Goal: Find specific page/section: Find specific page/section

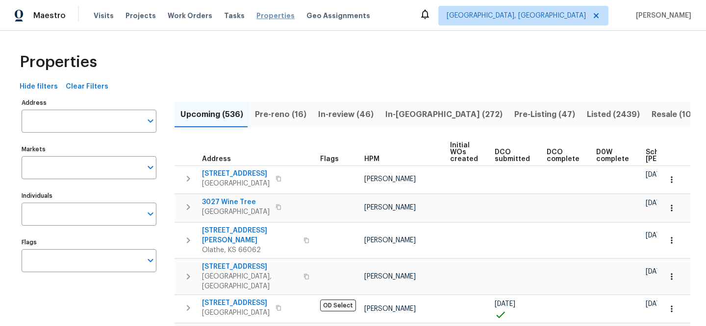
click at [266, 15] on span "Properties" at bounding box center [275, 16] width 38 height 10
click at [97, 124] on input "Address" at bounding box center [82, 121] width 120 height 23
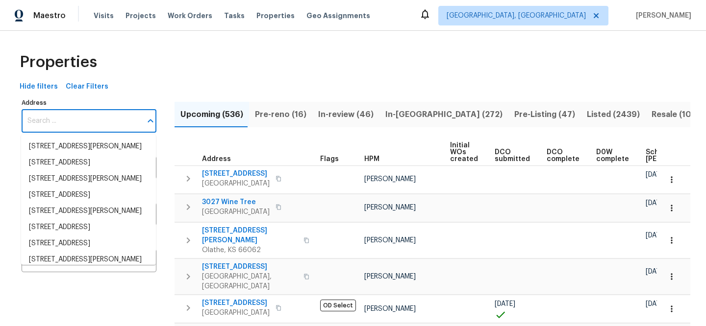
paste input "[STREET_ADDRESS]"
type input "[STREET_ADDRESS]"
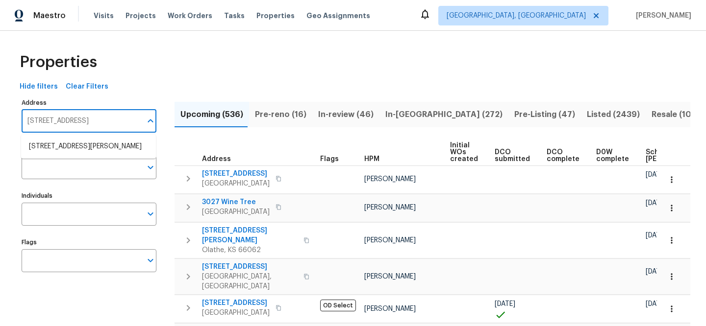
click at [89, 142] on li "[STREET_ADDRESS][PERSON_NAME]" at bounding box center [88, 147] width 135 height 16
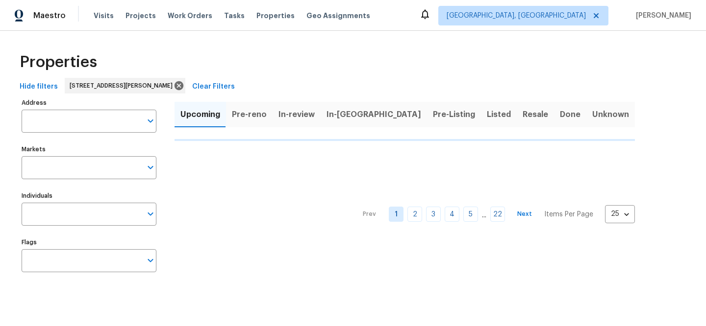
type input "[STREET_ADDRESS][PERSON_NAME]"
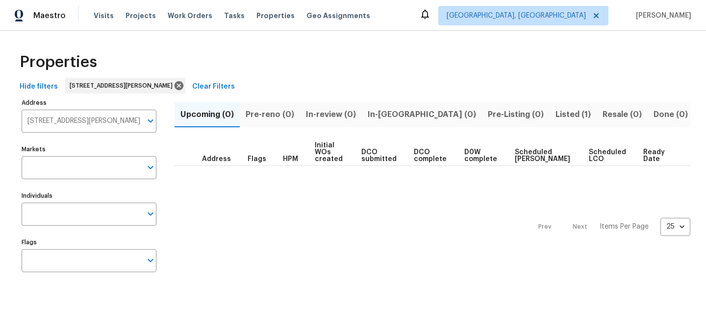
click at [555, 115] on span "Listed (1)" at bounding box center [572, 115] width 35 height 14
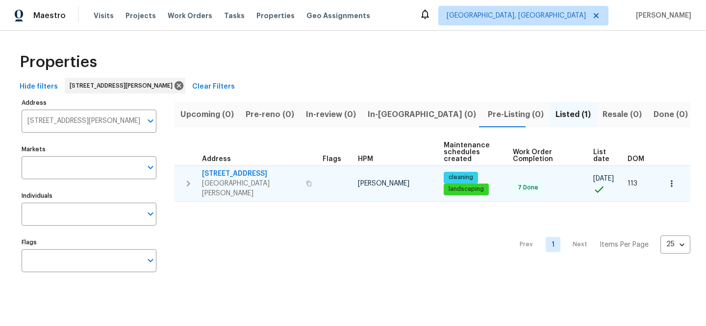
click at [244, 171] on span "[STREET_ADDRESS]" at bounding box center [251, 174] width 98 height 10
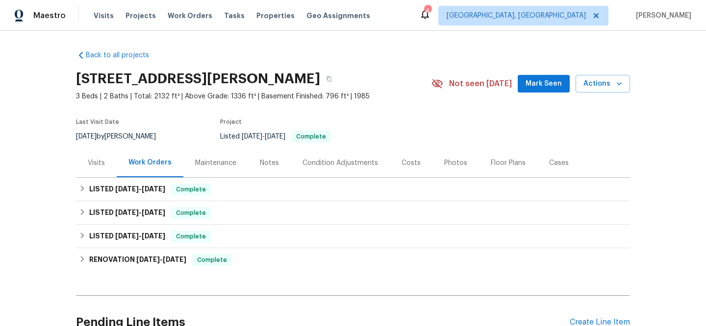
click at [91, 160] on div "Visits" at bounding box center [96, 163] width 17 height 10
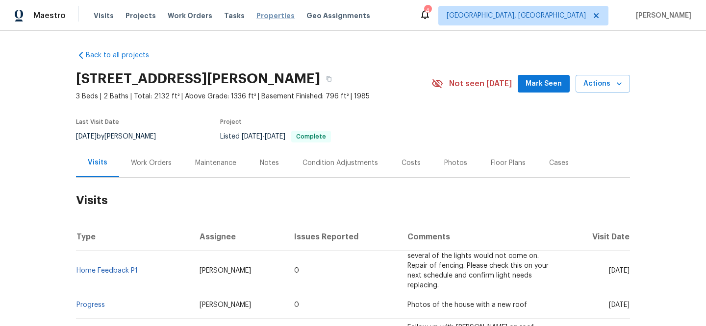
click at [272, 15] on span "Properties" at bounding box center [275, 16] width 38 height 10
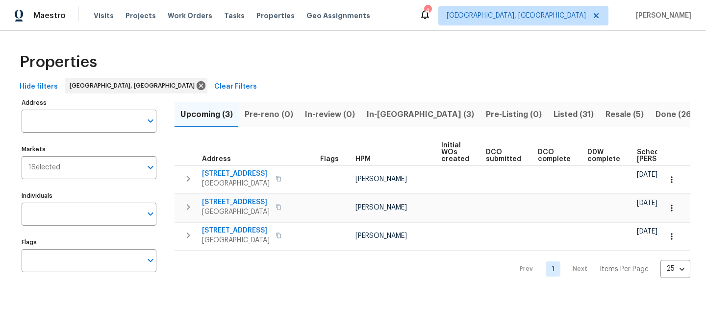
click at [214, 87] on span "Clear Filters" at bounding box center [235, 87] width 43 height 12
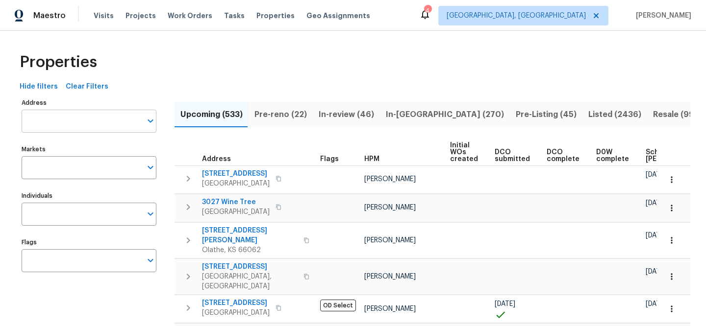
click at [112, 118] on input "Address" at bounding box center [82, 121] width 120 height 23
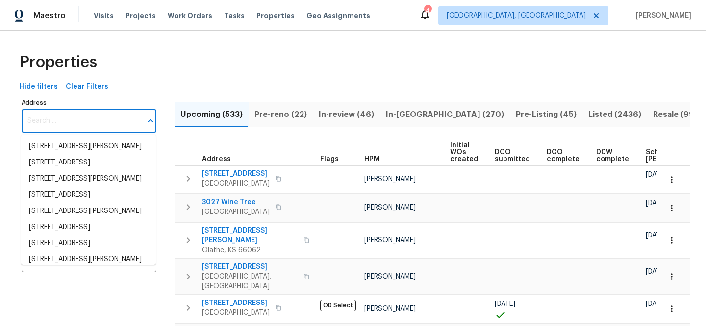
paste input "3802 Togo Rd"
type input "3802 Togo Rd"
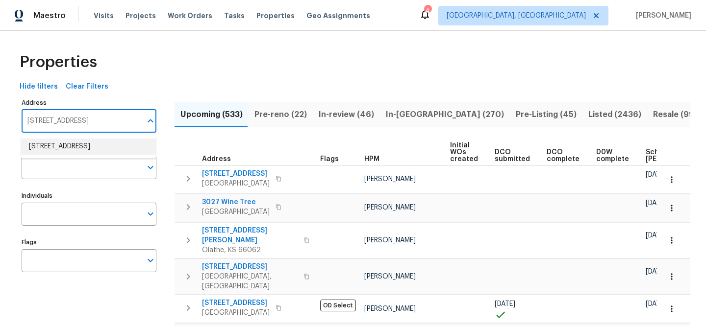
click at [117, 144] on li "3802 Togo Rd Spring Park MN 55384" at bounding box center [88, 147] width 135 height 16
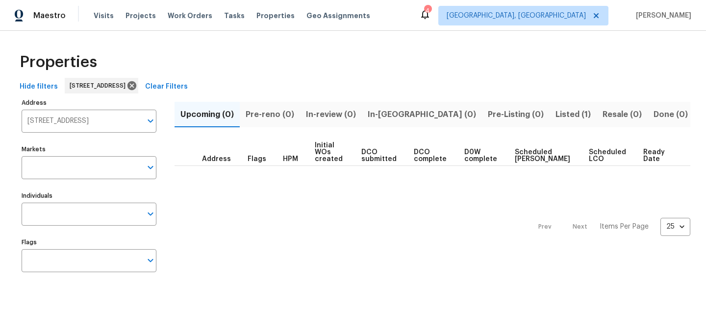
click at [555, 114] on span "Listed (1)" at bounding box center [572, 115] width 35 height 14
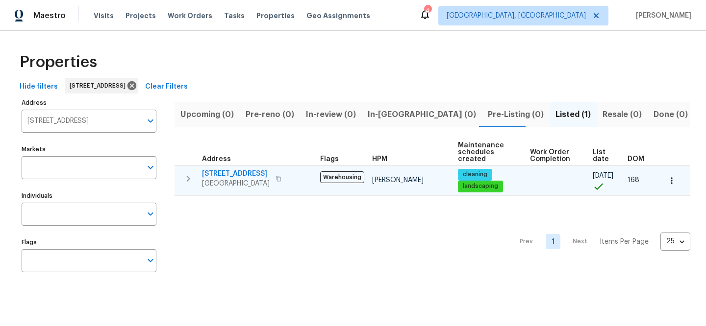
click at [223, 175] on span "3802 Togo Rd" at bounding box center [236, 174] width 68 height 10
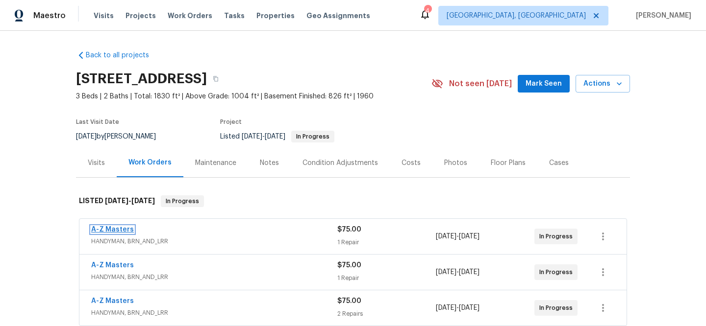
click at [107, 227] on link "A-Z Masters" at bounding box center [112, 229] width 43 height 7
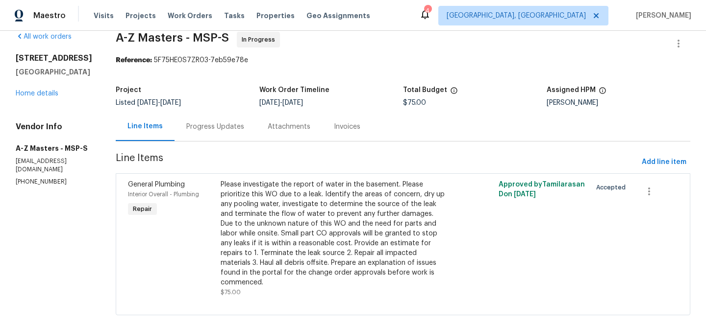
scroll to position [29, 0]
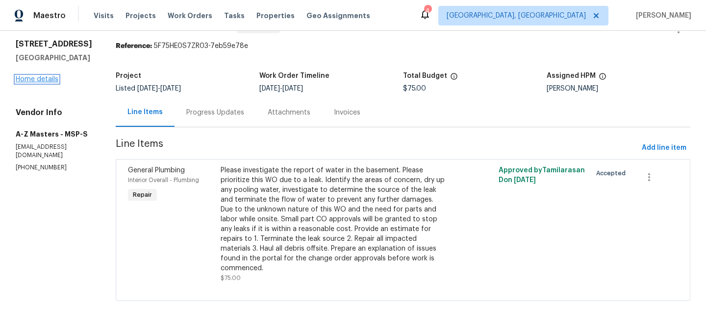
click at [30, 83] on link "Home details" at bounding box center [37, 79] width 43 height 7
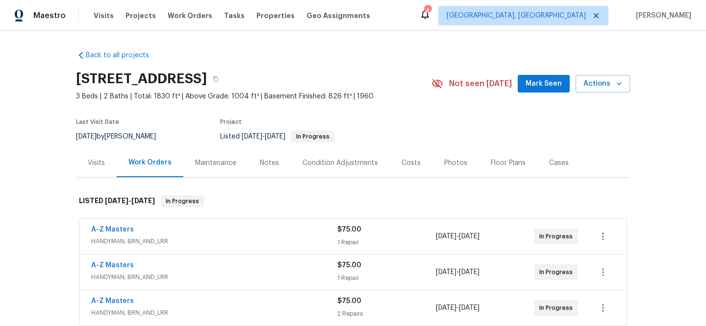
click at [209, 271] on div "A-Z Masters" at bounding box center [214, 267] width 246 height 12
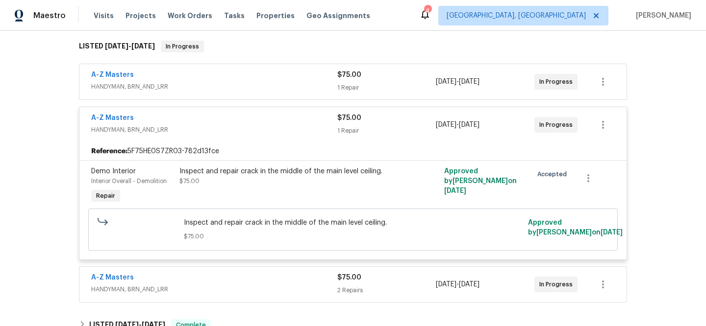
scroll to position [157, 0]
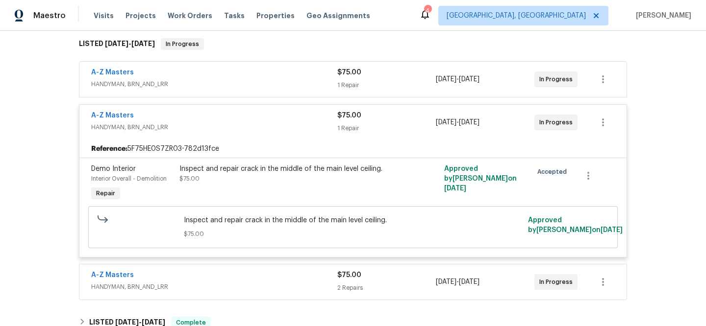
click at [257, 121] on div "A-Z Masters" at bounding box center [214, 117] width 246 height 12
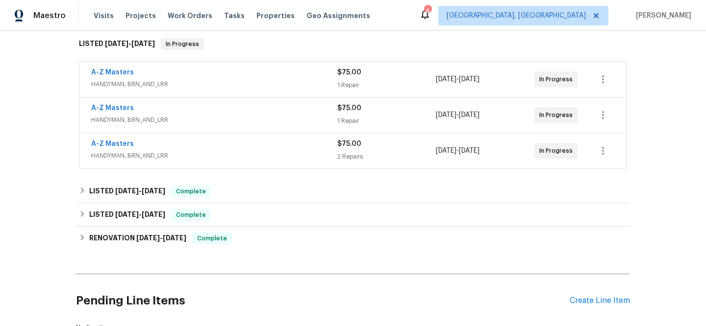
click at [262, 159] on span "HANDYMAN, BRN_AND_LRR" at bounding box center [214, 156] width 246 height 10
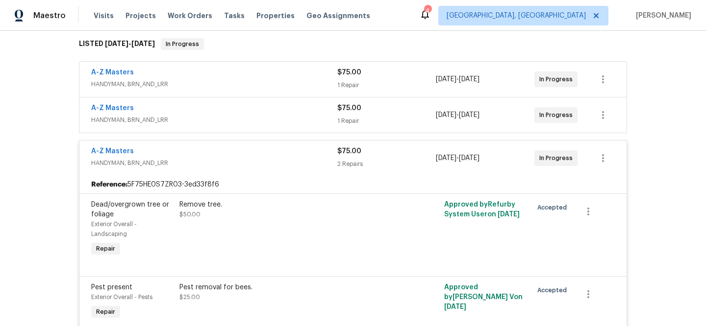
scroll to position [232, 0]
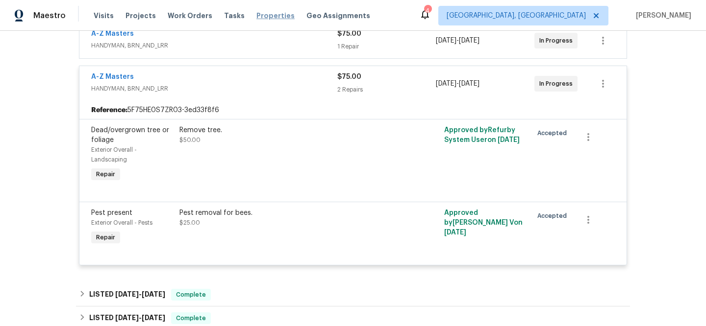
click at [265, 15] on span "Properties" at bounding box center [275, 16] width 38 height 10
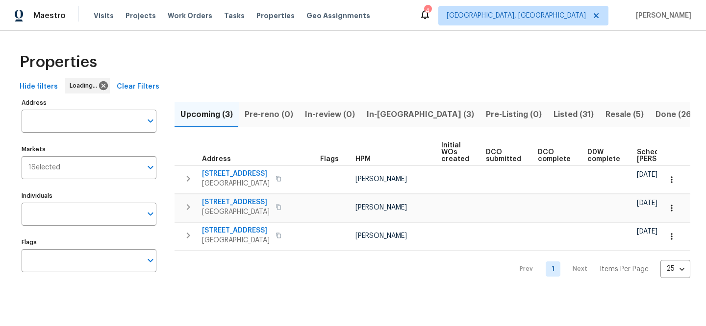
click at [145, 82] on span "Clear Filters" at bounding box center [138, 87] width 43 height 12
